Goal: Task Accomplishment & Management: Manage account settings

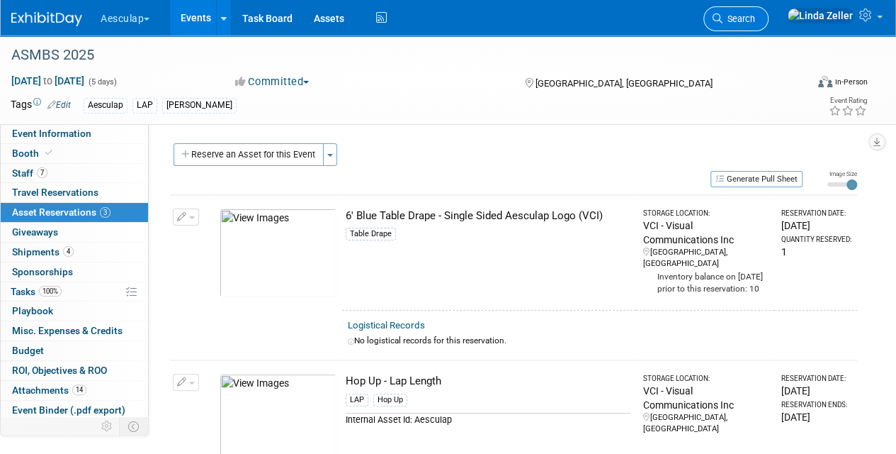
click at [755, 21] on span "Search" at bounding box center [739, 18] width 33 height 11
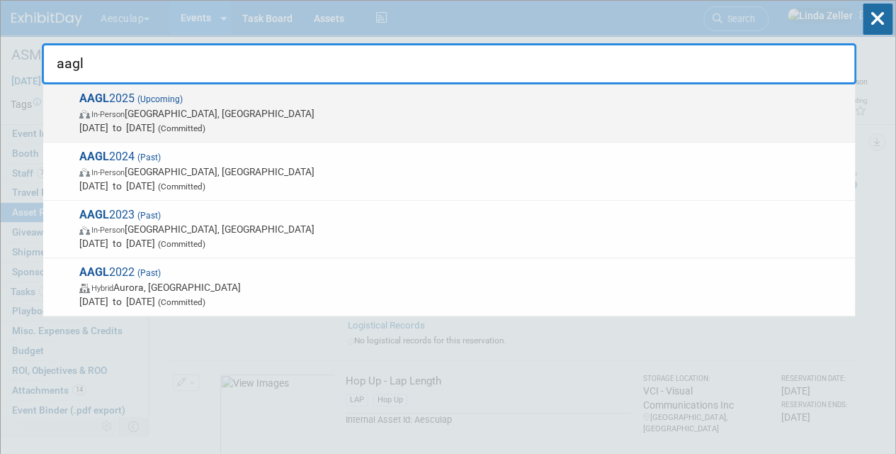
type input "aagl"
click at [112, 102] on span "AAGL 2025 (Upcoming) In-Person [GEOGRAPHIC_DATA], [GEOGRAPHIC_DATA] [DATE] to […" at bounding box center [461, 112] width 773 height 43
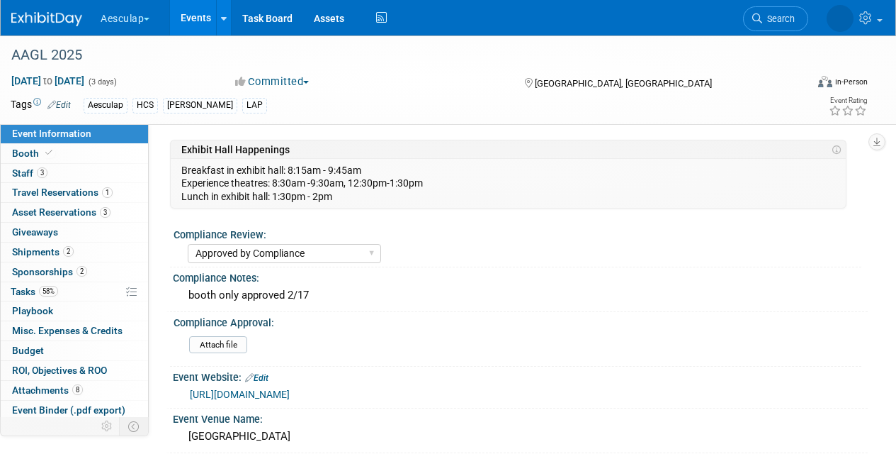
select select "Approved by Compliance"
select select "HCS"
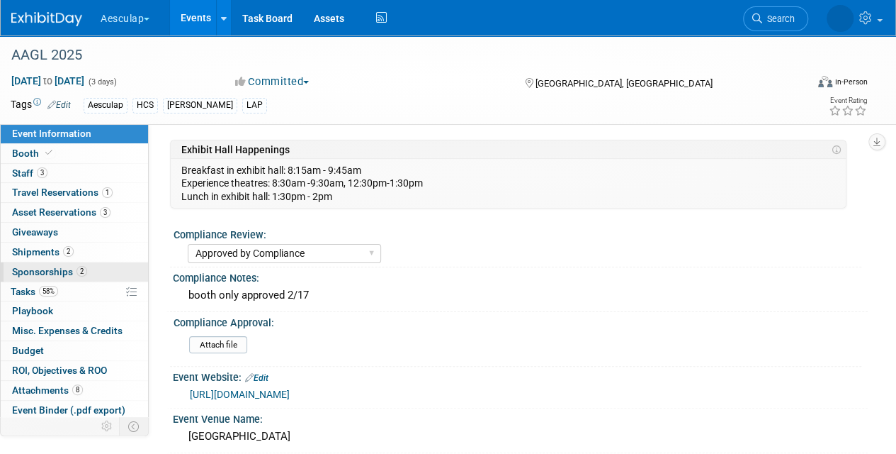
click at [31, 266] on span "Sponsorships 2" at bounding box center [49, 271] width 75 height 11
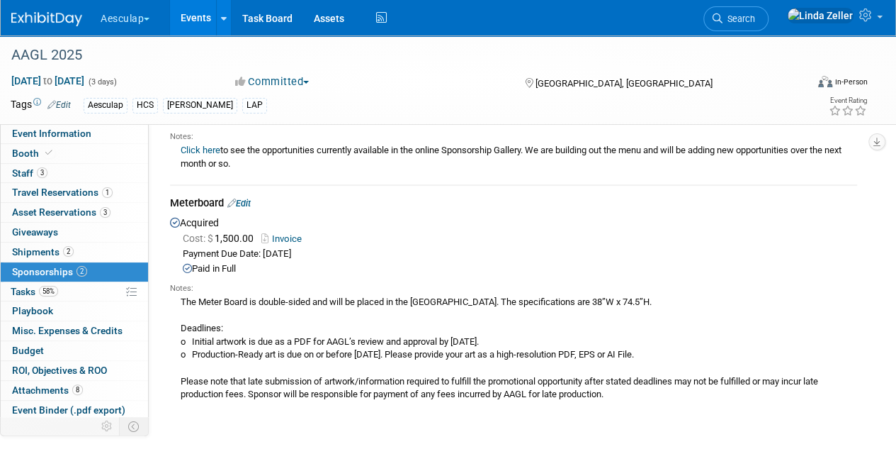
scroll to position [142, 0]
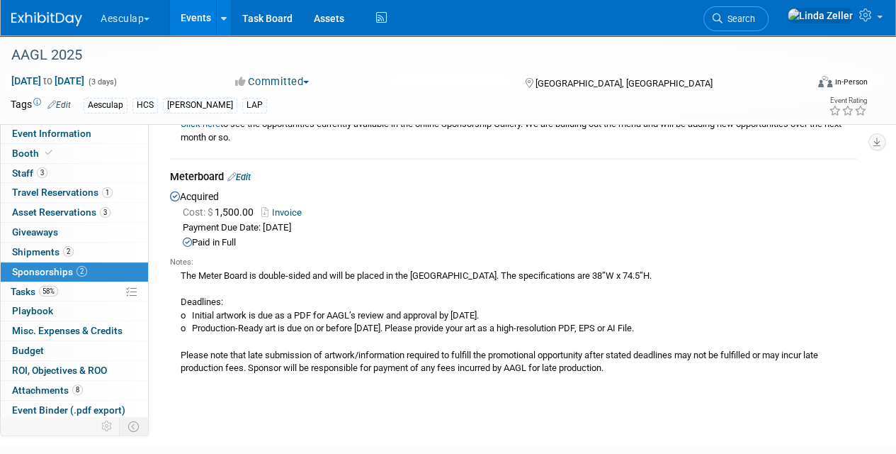
click at [249, 179] on link "Edit" at bounding box center [238, 176] width 23 height 11
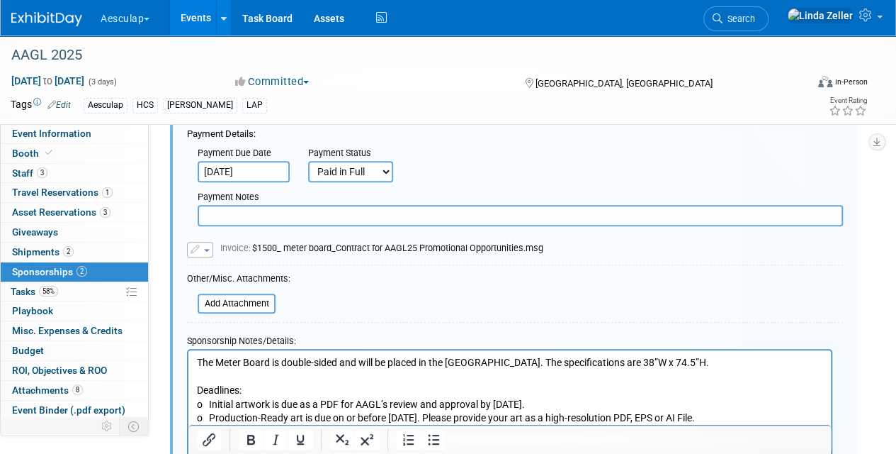
scroll to position [422, 0]
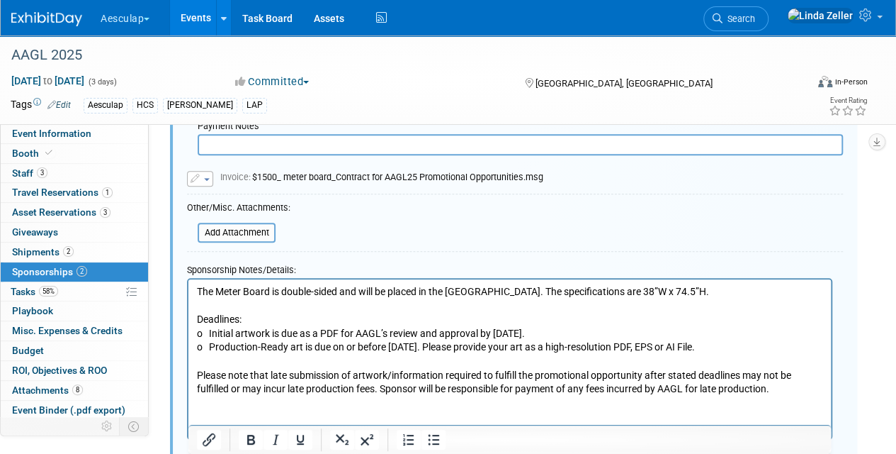
click at [198, 303] on p "The Meter Board is double-sided and will be placed in the [GEOGRAPHIC_DATA]. Th…" at bounding box center [510, 339] width 626 height 111
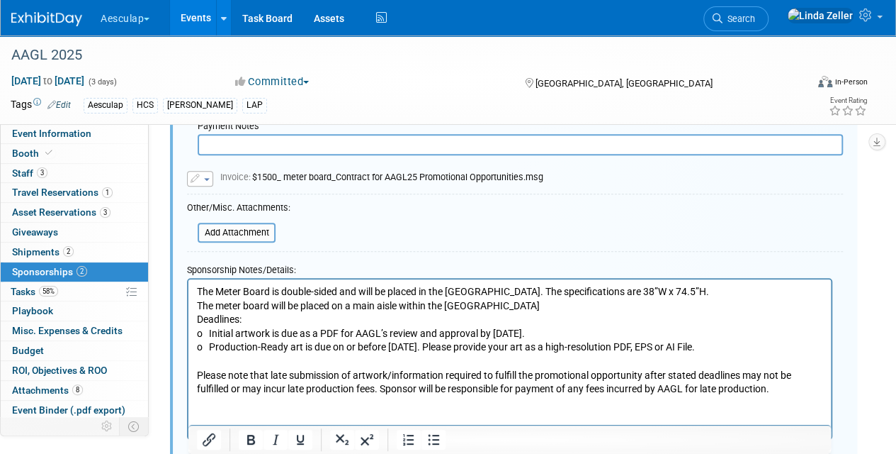
click at [199, 303] on p "The Meter Board is double-sided and will be placed in the [GEOGRAPHIC_DATA]. Th…" at bounding box center [510, 339] width 626 height 111
click at [502, 306] on p "The Meter Board is double-sided and will be placed in the [GEOGRAPHIC_DATA]. Th…" at bounding box center [510, 339] width 626 height 111
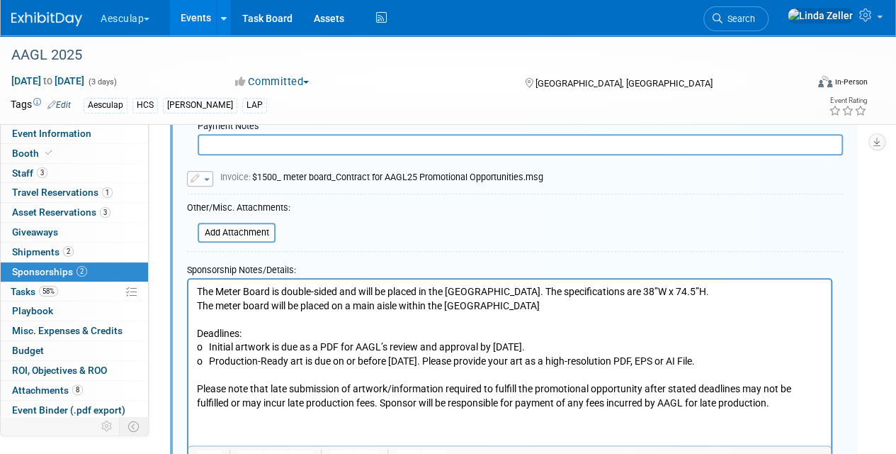
click at [201, 301] on p "The Meter Board is double-sided and will be placed in the [GEOGRAPHIC_DATA]. Th…" at bounding box center [510, 298] width 626 height 28
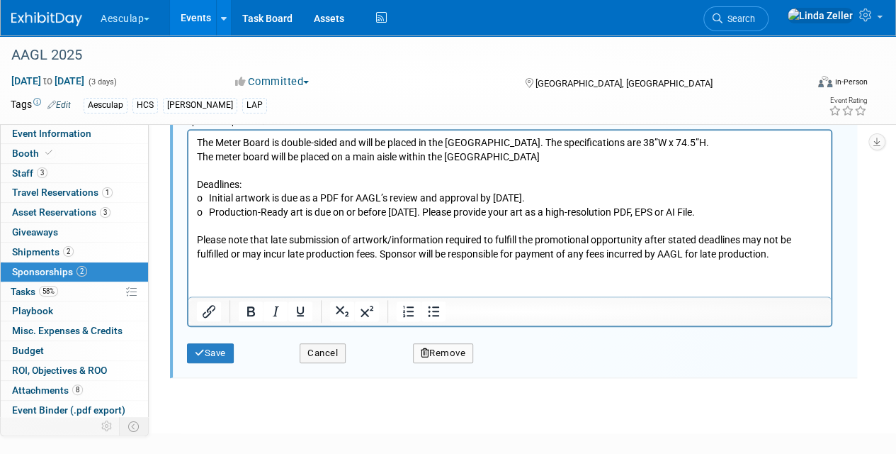
scroll to position [635, 0]
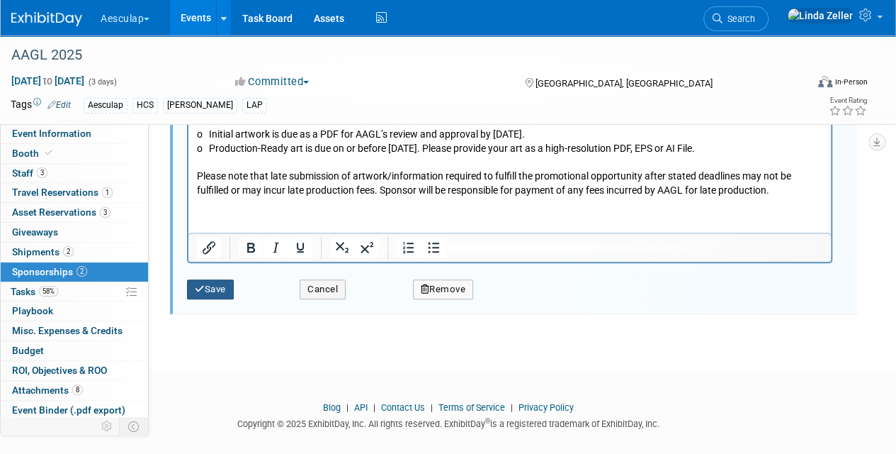
click at [224, 288] on button "Save" at bounding box center [210, 289] width 47 height 20
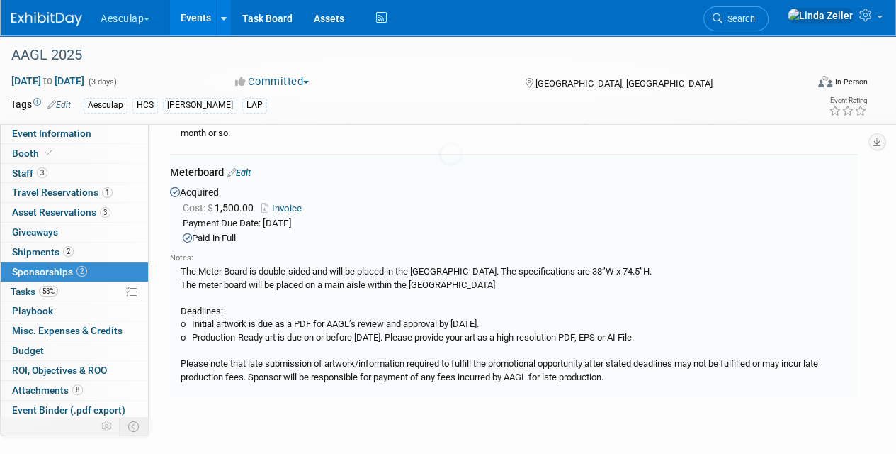
scroll to position [139, 0]
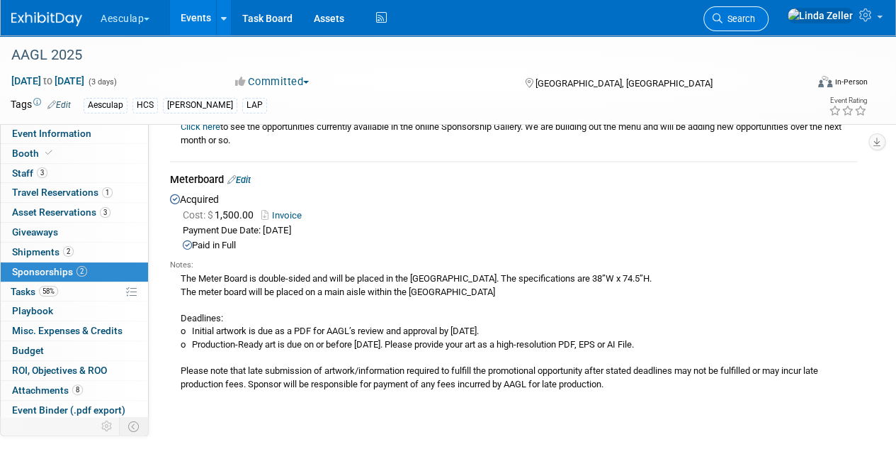
click at [723, 15] on icon at bounding box center [718, 18] width 10 height 10
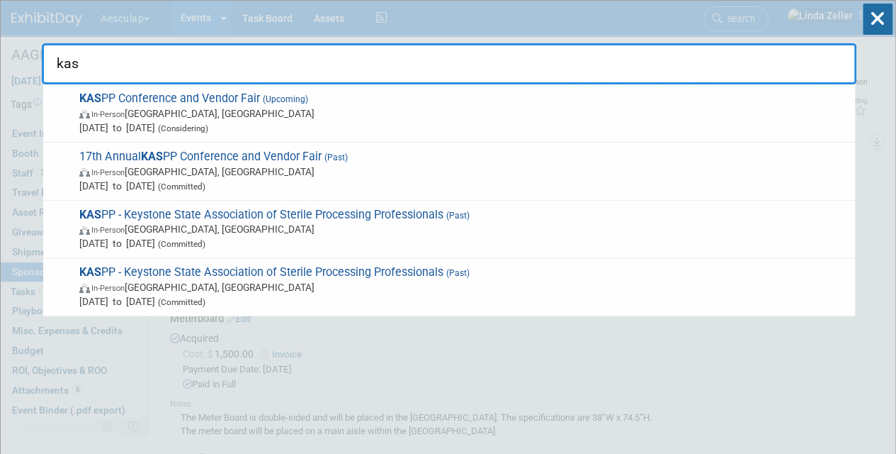
type input "kas"
